Goal: Navigation & Orientation: Find specific page/section

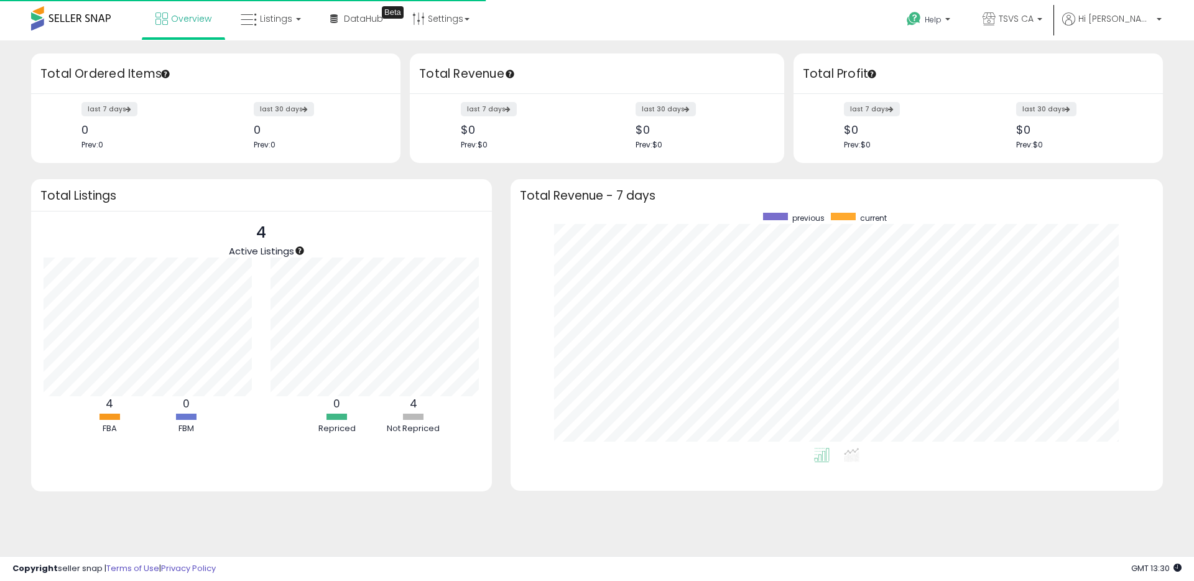
scroll to position [235, 628]
click at [349, 26] on link "DataHub Beta" at bounding box center [357, 18] width 72 height 37
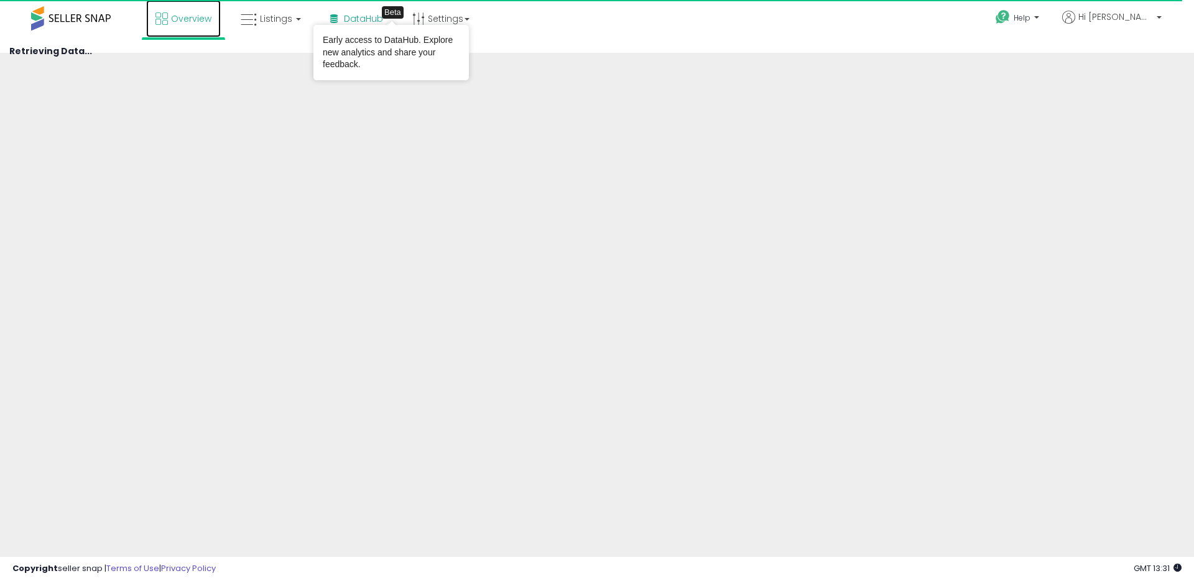
click at [219, 11] on link "Overview" at bounding box center [183, 18] width 75 height 37
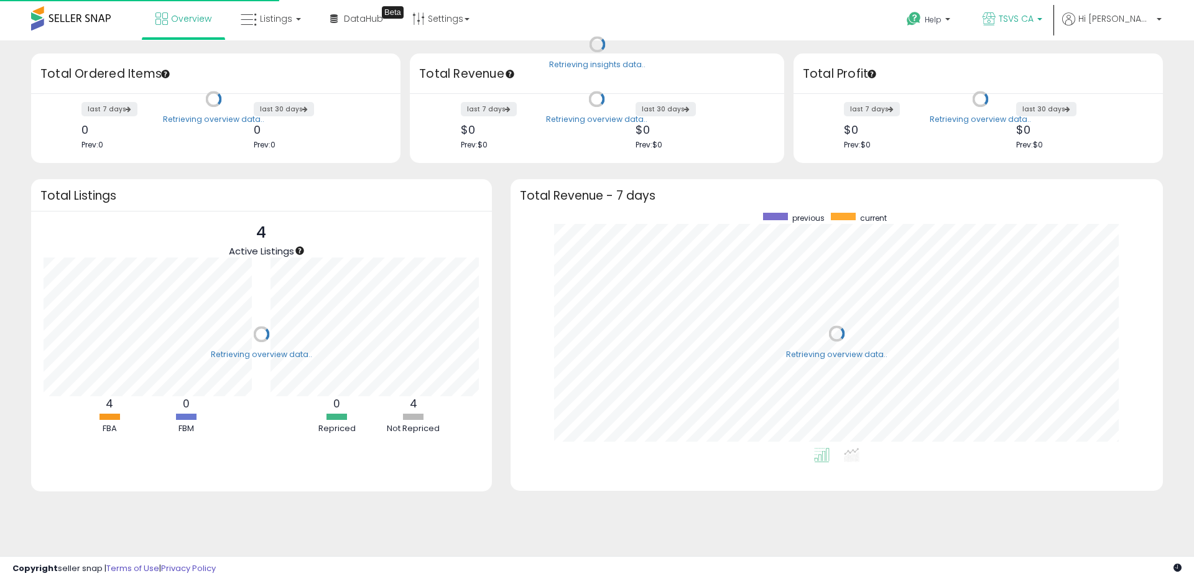
scroll to position [235, 628]
click at [1043, 11] on link "TSVS CA" at bounding box center [1013, 20] width 78 height 40
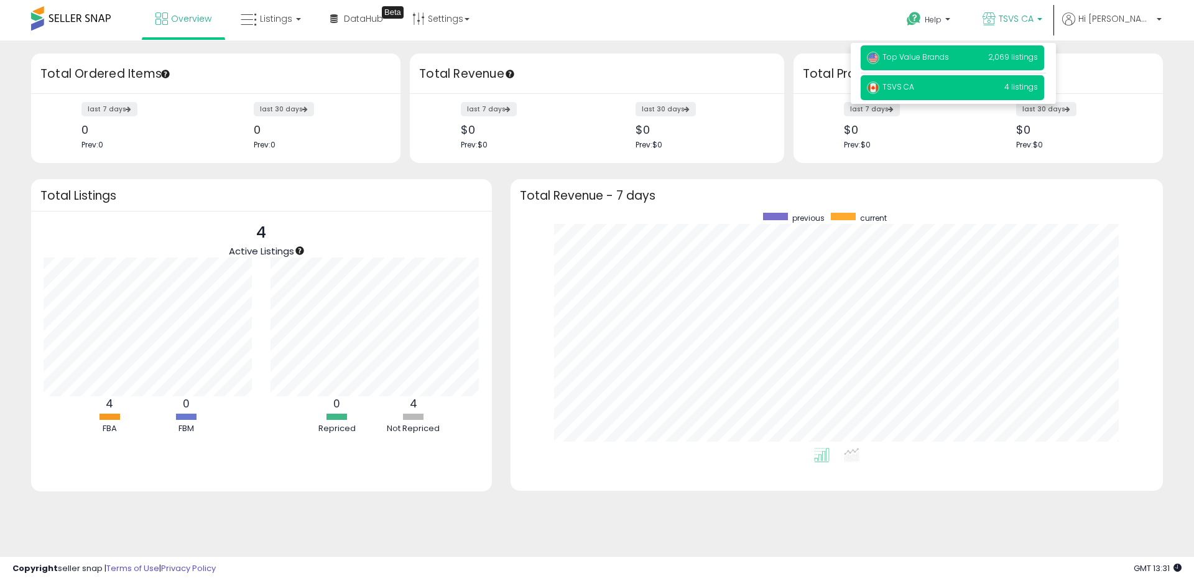
click at [914, 54] on span "Top Value Brands" at bounding box center [908, 57] width 82 height 11
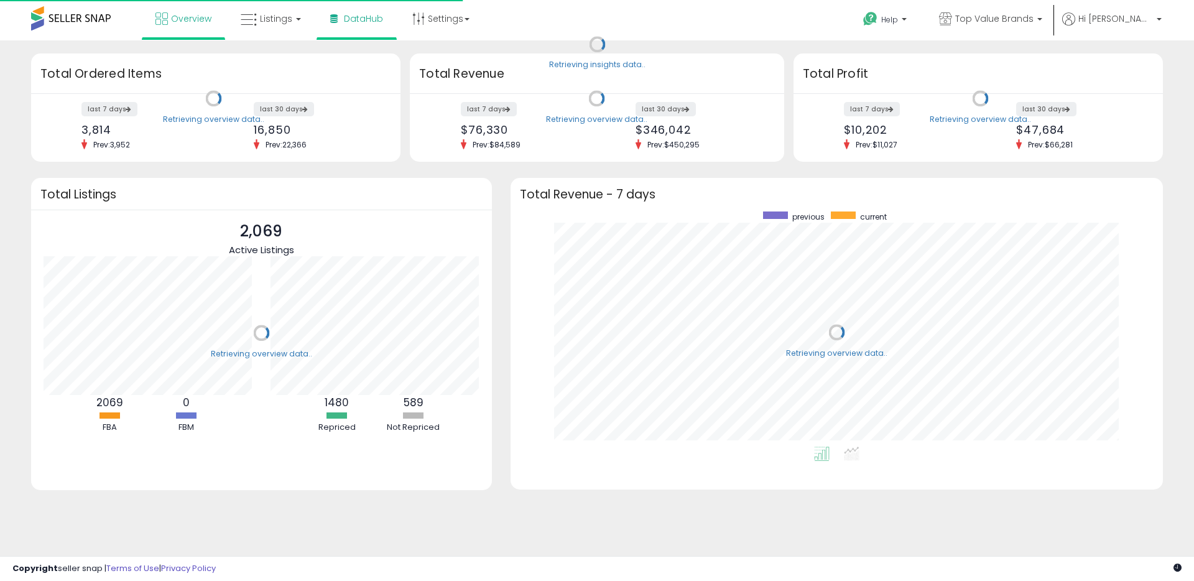
scroll to position [235, 628]
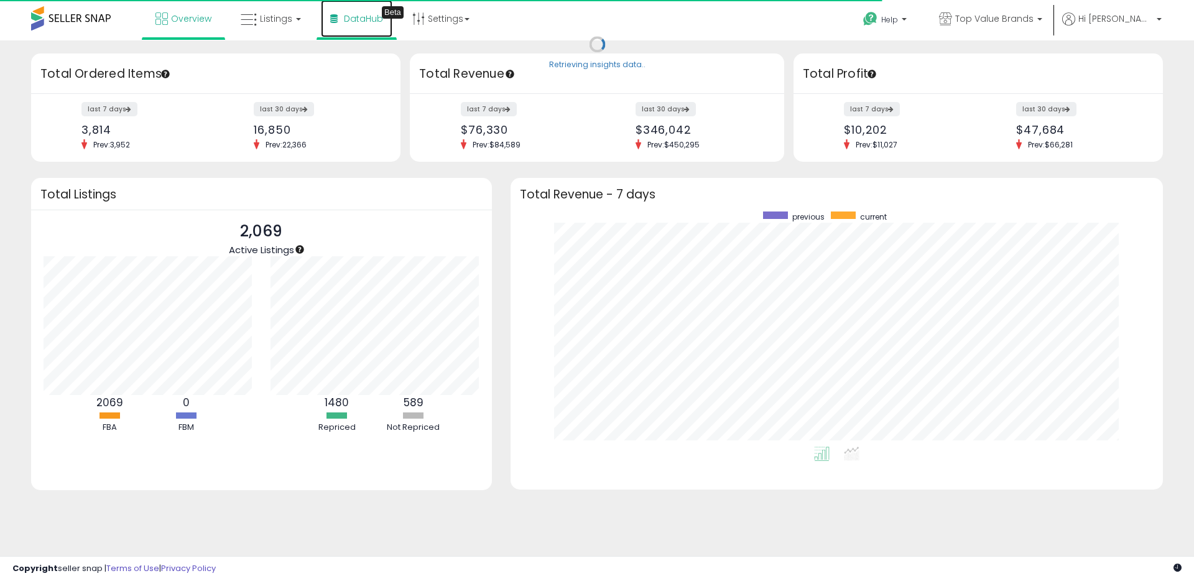
click at [353, 22] on span "DataHub" at bounding box center [363, 18] width 39 height 12
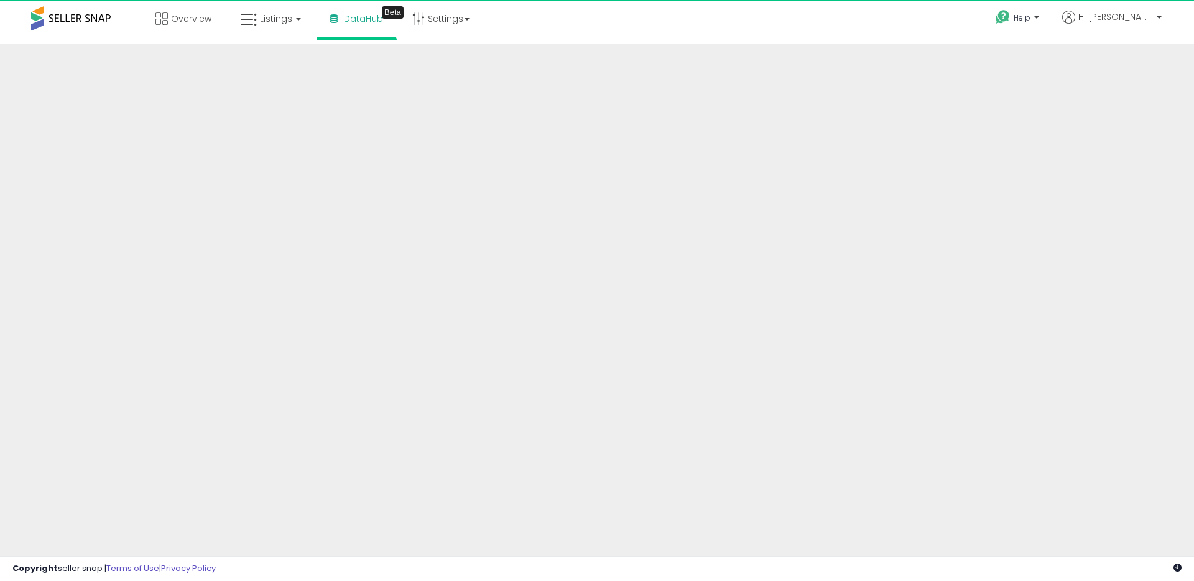
click at [700, 27] on div "Overview Listings DataHub Beta" at bounding box center [386, 26] width 790 height 53
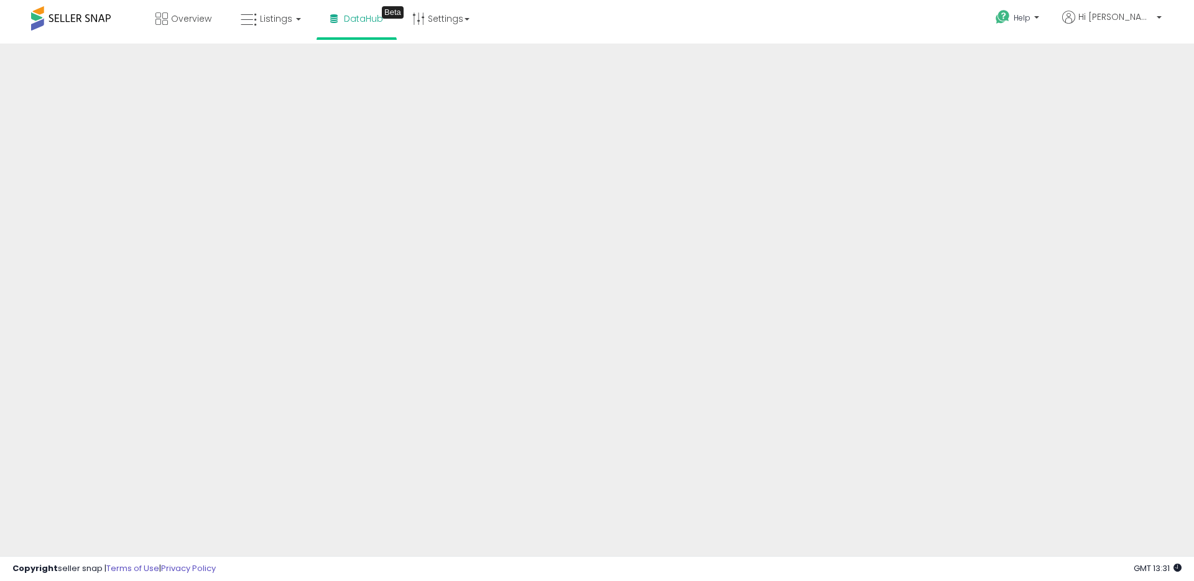
click at [880, 22] on div "Help Contact Support Search Knowledge Hub Request a Feature Account" at bounding box center [978, 26] width 395 height 53
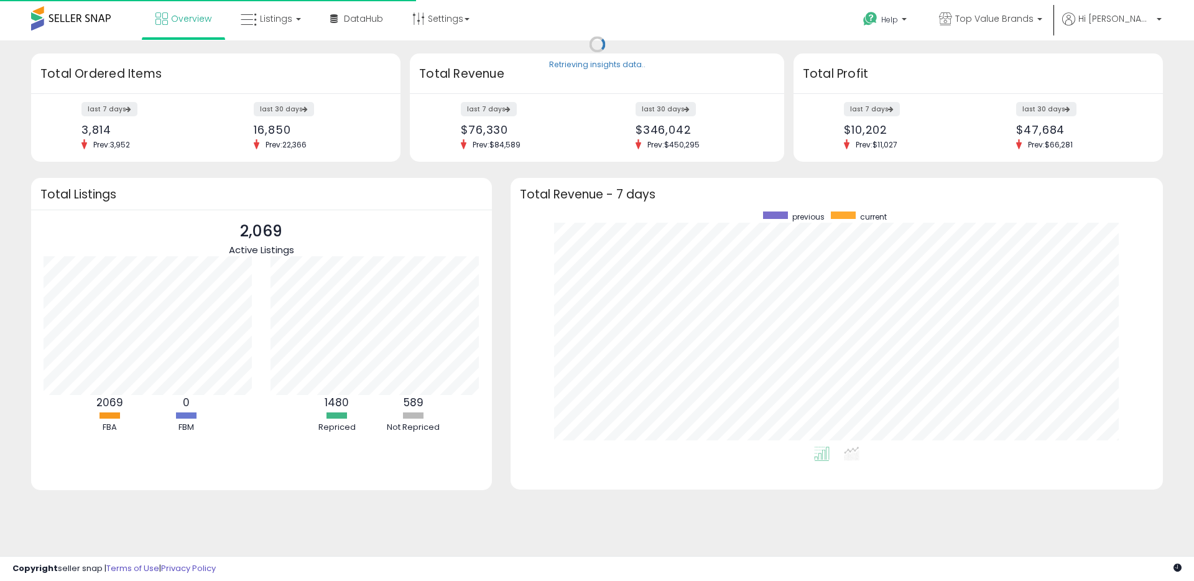
scroll to position [235, 628]
